Goal: Information Seeking & Learning: Check status

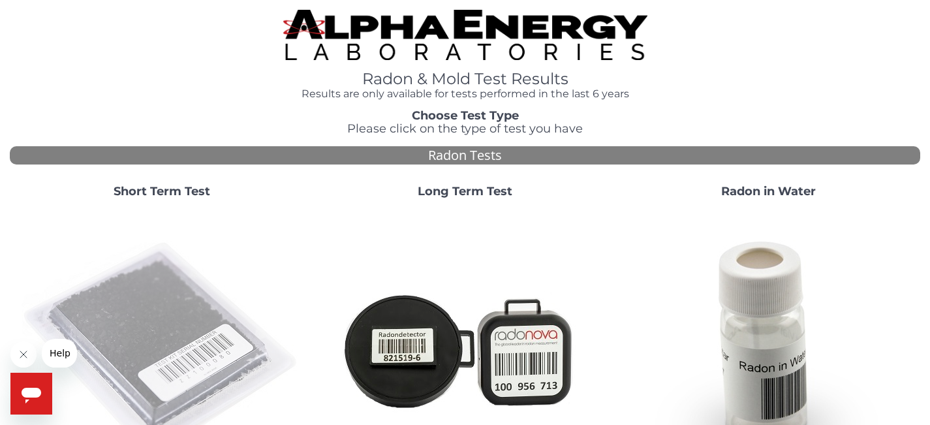
click at [202, 324] on img at bounding box center [162, 349] width 281 height 281
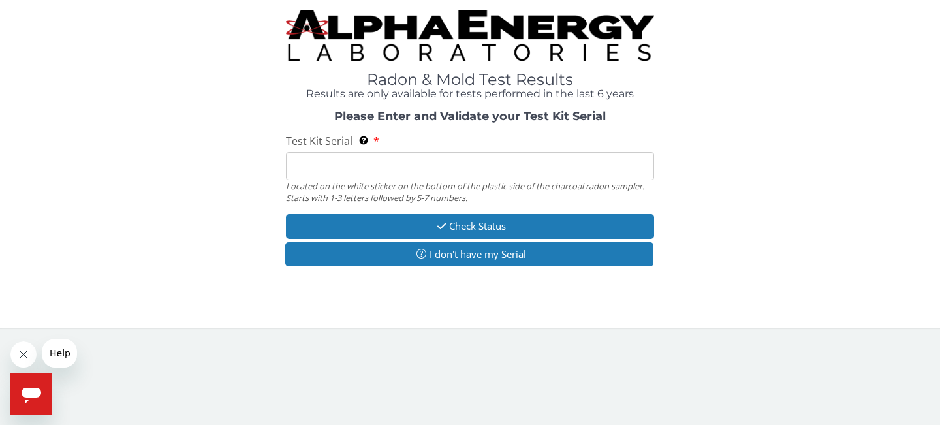
click at [305, 157] on input "Test Kit Serial Located on the white sticker on the bottom of the plastic side …" at bounding box center [470, 166] width 368 height 28
paste input "MA100411"
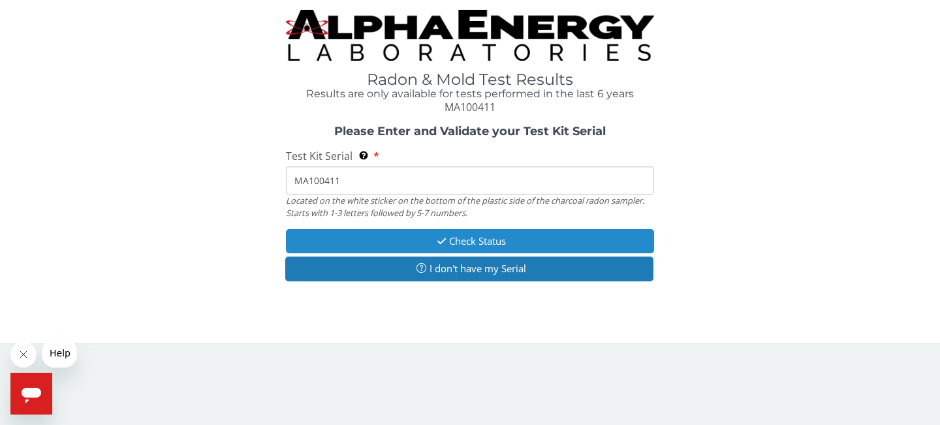
type input "MA100411"
click at [399, 236] on button "Check Status" at bounding box center [470, 241] width 368 height 24
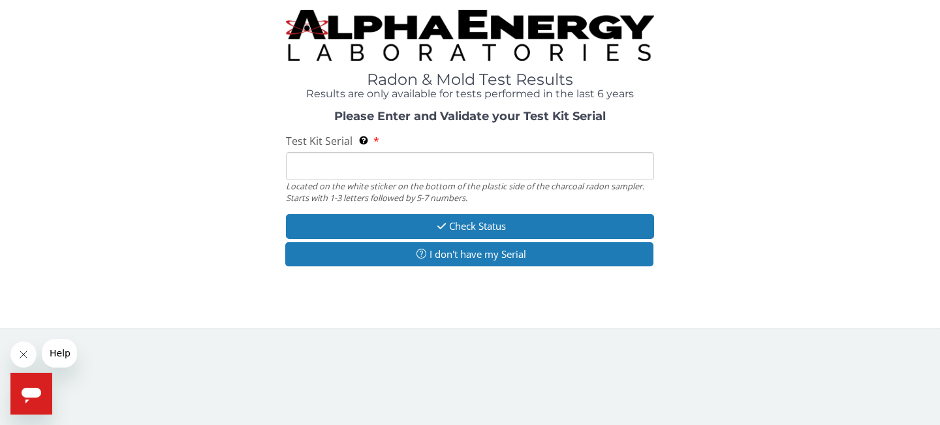
click at [375, 157] on input "Test Kit Serial Located on the white sticker on the bottom of the plastic side …" at bounding box center [470, 166] width 368 height 28
paste input "MA100411"
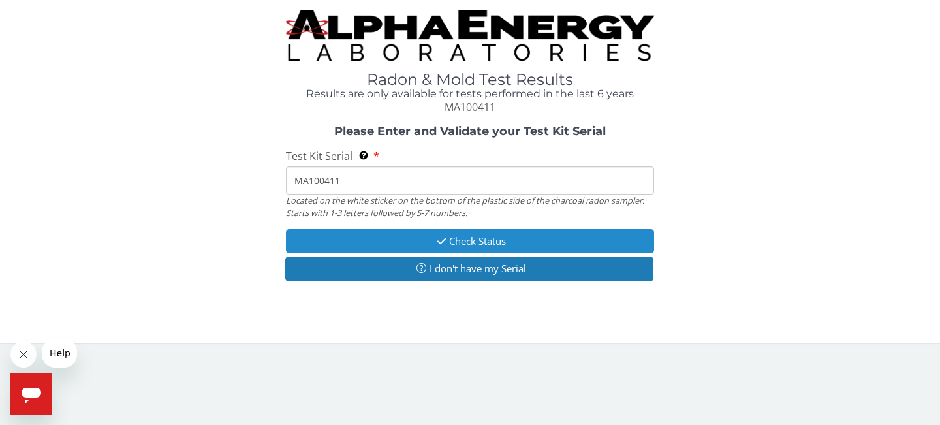
click at [487, 237] on button "Check Status" at bounding box center [470, 241] width 368 height 24
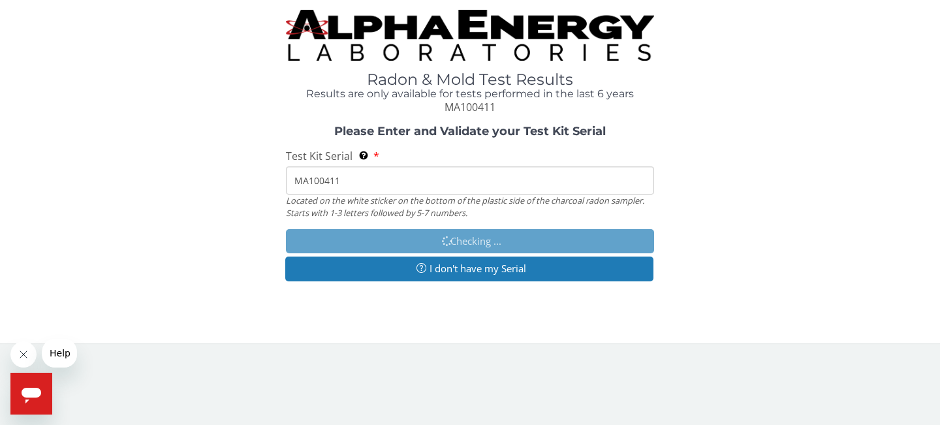
drag, startPoint x: 299, startPoint y: 176, endPoint x: 286, endPoint y: 173, distance: 12.7
click at [286, 173] on input "MA100411" at bounding box center [470, 180] width 368 height 28
drag, startPoint x: 343, startPoint y: 180, endPoint x: 281, endPoint y: 170, distance: 63.4
click at [281, 170] on div "Please Enter and Validate your Test Kit Serial Test Kit Serial Located on the w…" at bounding box center [470, 204] width 920 height 159
paste input "MA"
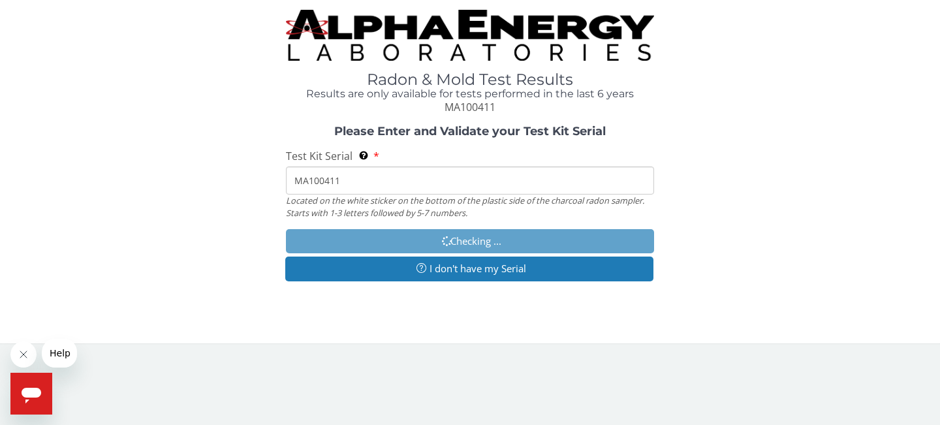
type input "MA100411"
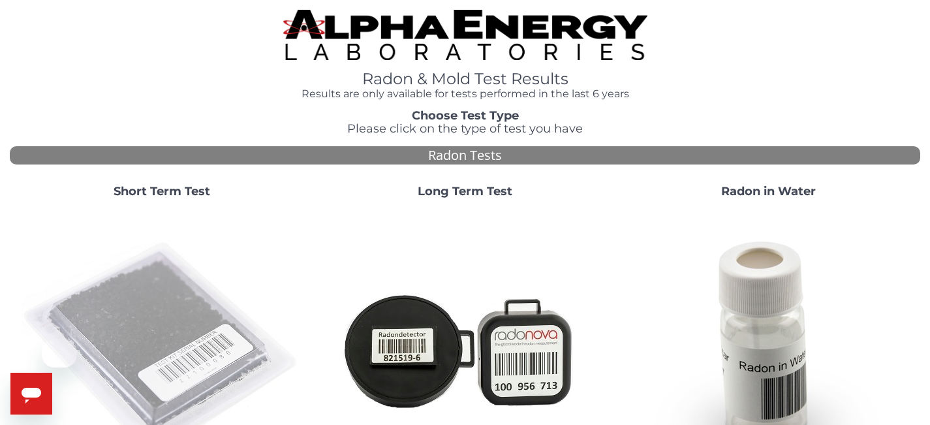
click at [170, 283] on img at bounding box center [162, 349] width 281 height 281
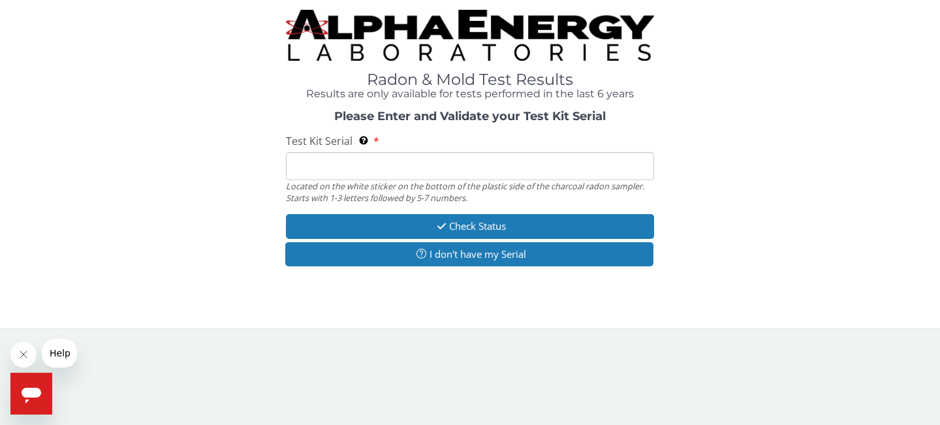
click at [335, 159] on input "Test Kit Serial Located on the white sticker on the bottom of the plastic side …" at bounding box center [470, 166] width 368 height 28
paste input "MA100411"
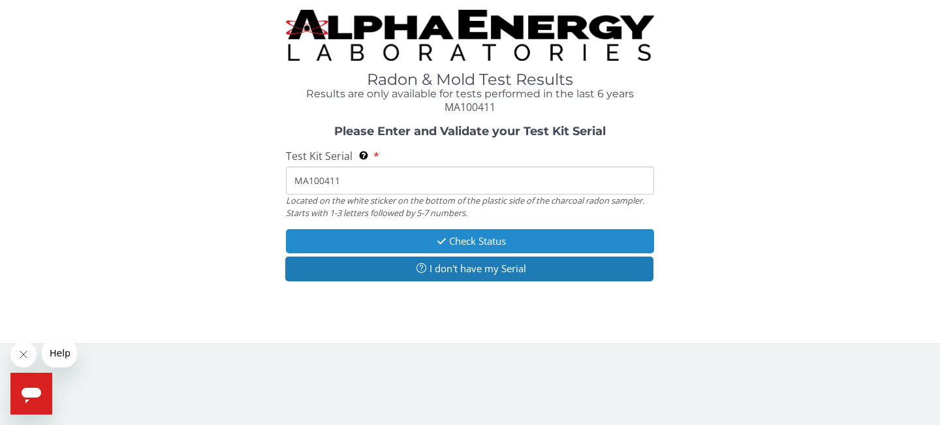
type input "MA100411"
click at [398, 239] on button "Check Status" at bounding box center [470, 241] width 368 height 24
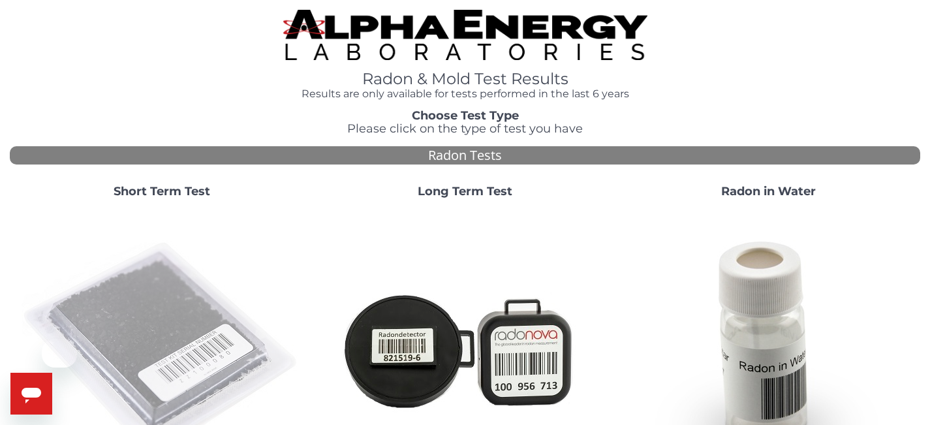
click at [206, 260] on img at bounding box center [162, 349] width 281 height 281
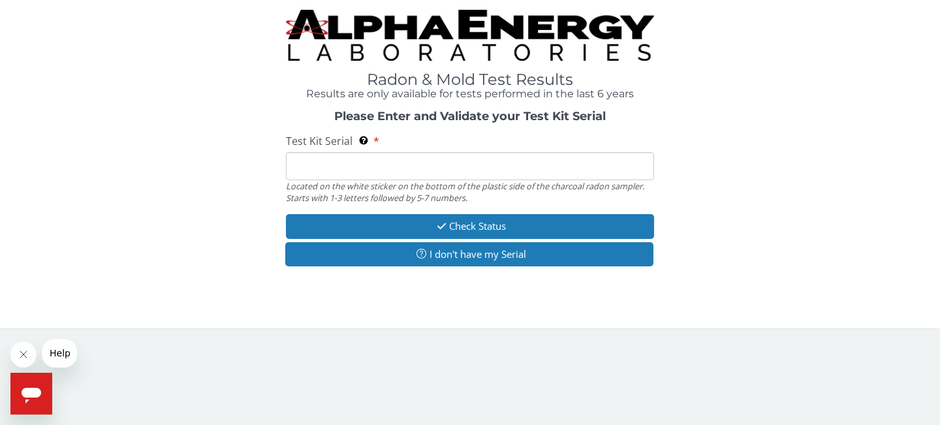
click at [350, 170] on input "Test Kit Serial Located on the white sticker on the bottom of the plastic side …" at bounding box center [470, 166] width 368 height 28
paste input "MA100411"
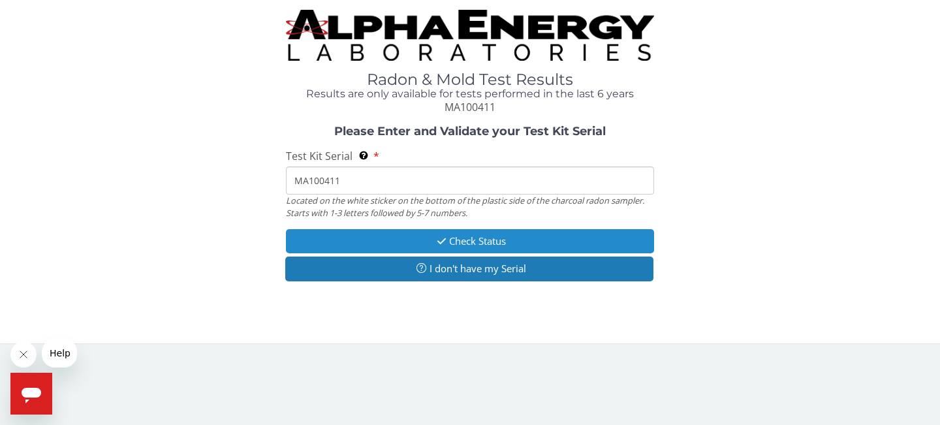
type input "MA100411"
click at [423, 235] on button "Check Status" at bounding box center [470, 241] width 368 height 24
